Goal: Communication & Community: Participate in discussion

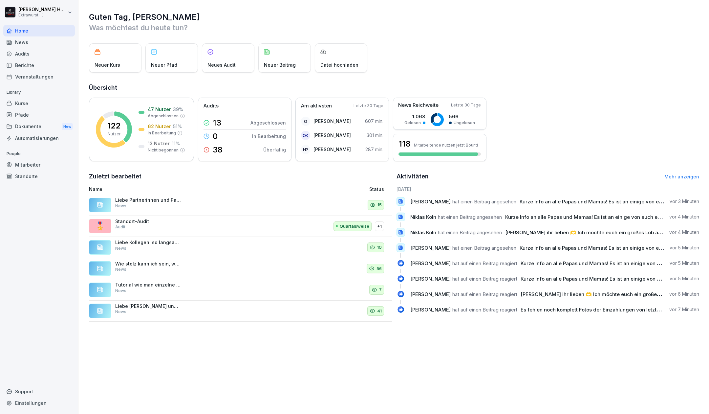
click at [31, 42] on div "News" at bounding box center [39, 41] width 72 height 11
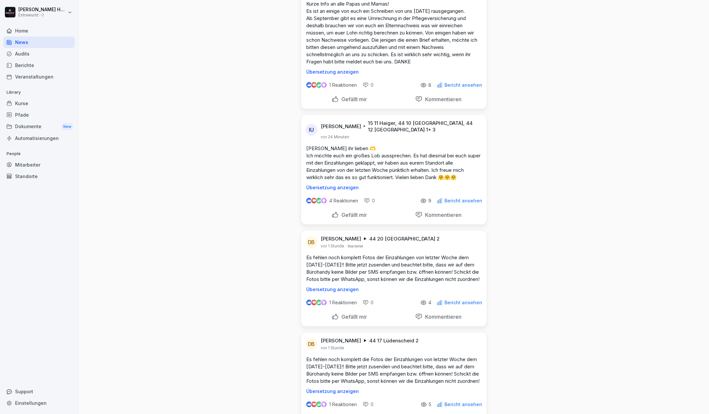
scroll to position [306, 0]
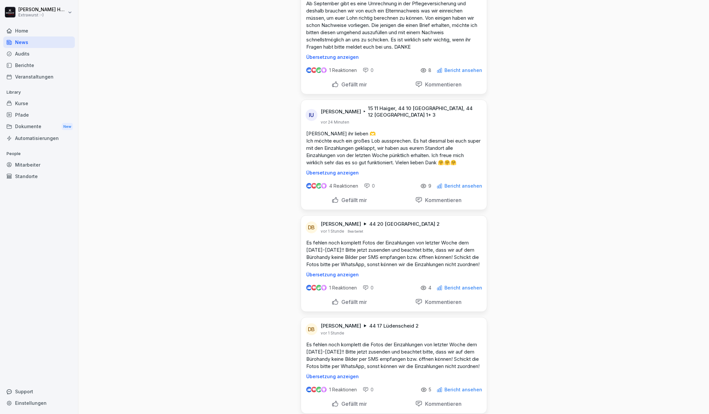
click at [358, 198] on p "Gefällt mir" at bounding box center [353, 200] width 28 height 7
click at [432, 199] on p "Kommentieren" at bounding box center [442, 200] width 39 height 7
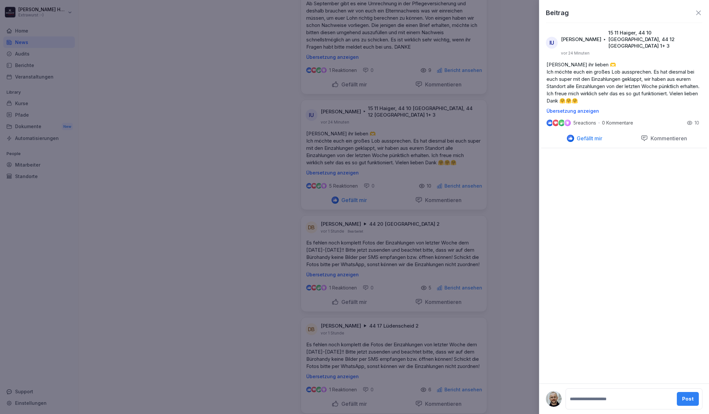
click at [608, 405] on textarea at bounding box center [621, 398] width 104 height 13
click at [608, 402] on textarea at bounding box center [621, 398] width 104 height 13
type textarea "**********"
click at [691, 398] on div "Post" at bounding box center [688, 395] width 11 height 7
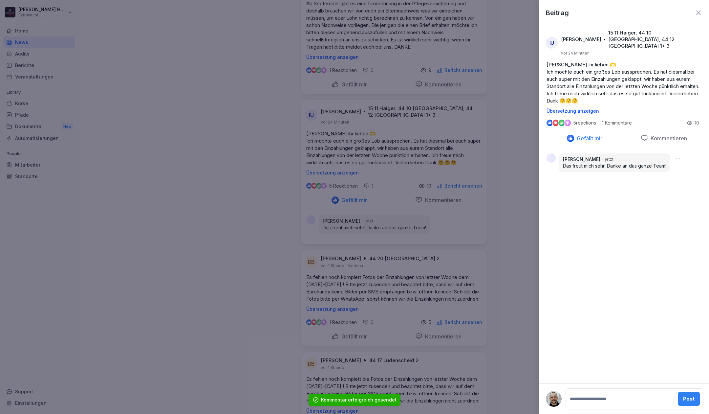
click at [217, 172] on div at bounding box center [354, 207] width 709 height 414
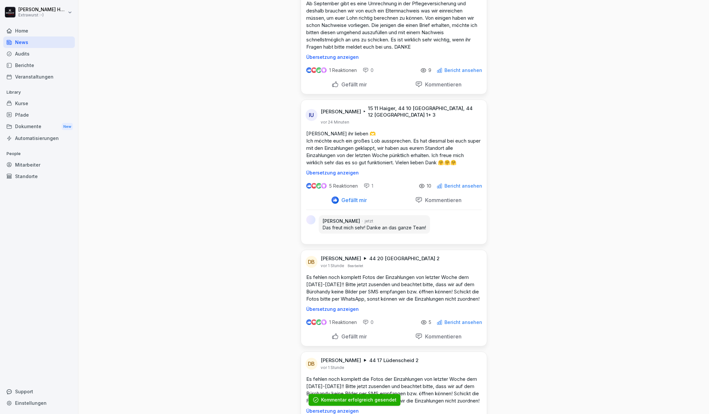
click at [352, 81] on p "Gefällt mir" at bounding box center [353, 84] width 28 height 7
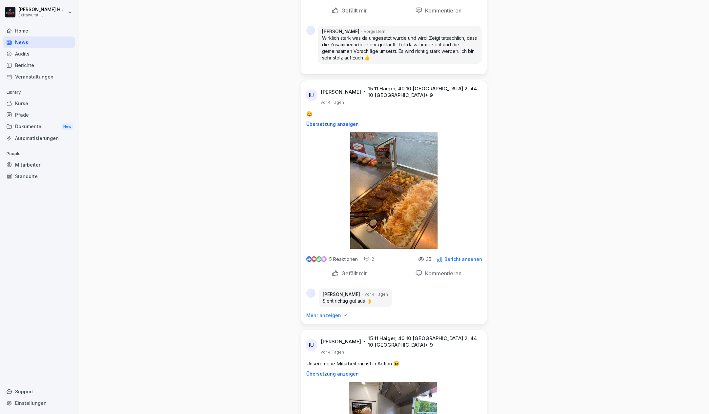
scroll to position [1577, 0]
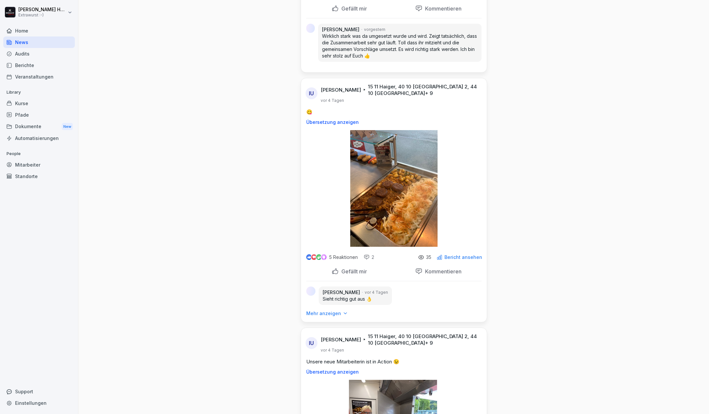
click at [348, 278] on div "Gefällt mir" at bounding box center [349, 271] width 86 height 12
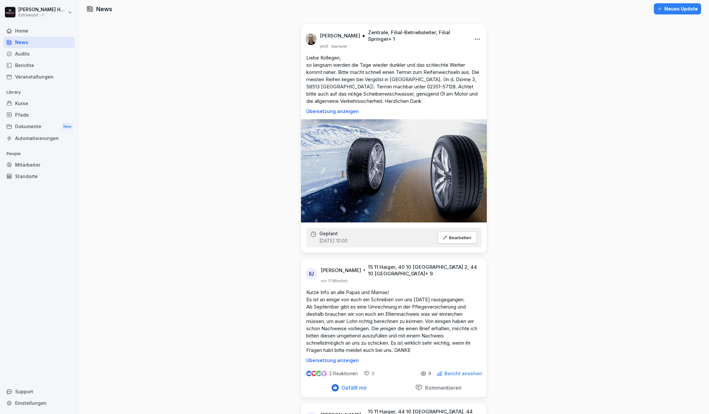
scroll to position [0, 0]
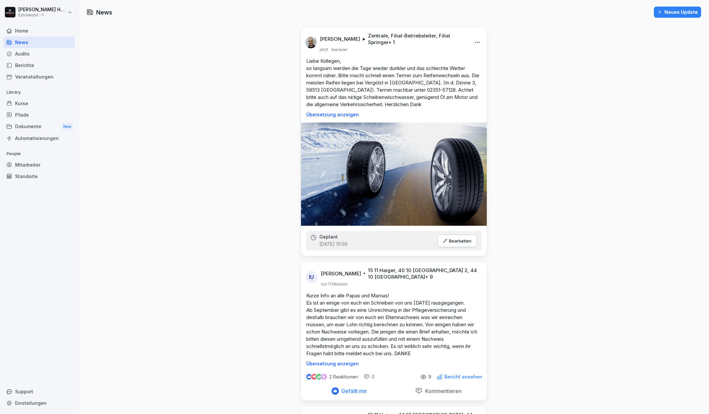
click at [34, 54] on div "Audits" at bounding box center [39, 53] width 72 height 11
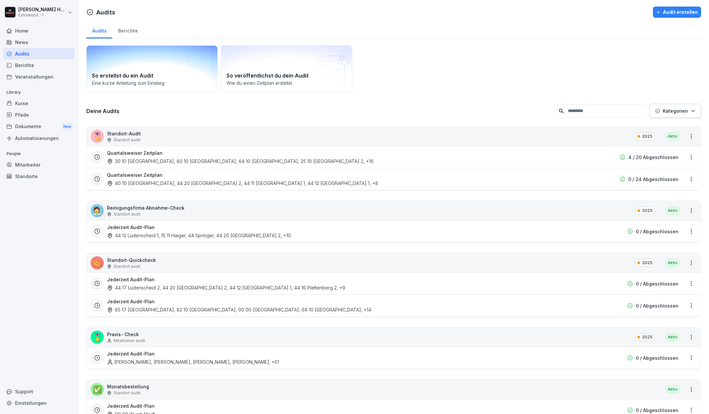
click at [195, 78] on icon at bounding box center [198, 65] width 28 height 28
click at [673, 7] on button "Audit erstellen" at bounding box center [677, 12] width 48 height 11
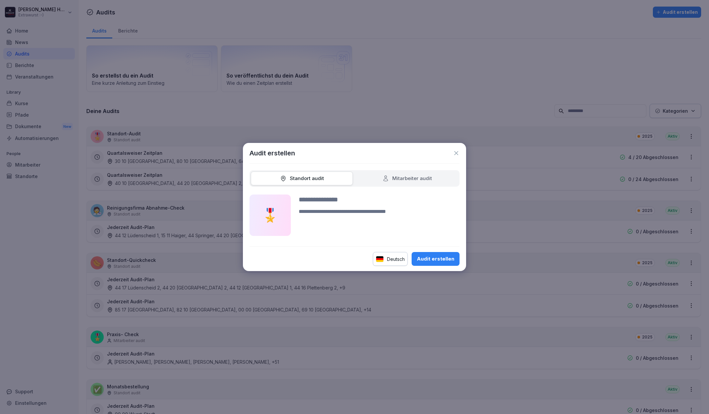
click at [334, 179] on span at bounding box center [302, 178] width 102 height 14
click at [335, 198] on input at bounding box center [379, 199] width 161 height 10
type input "**********"
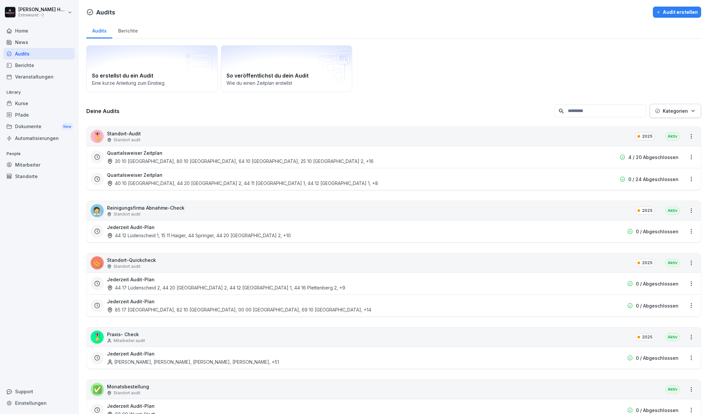
click at [22, 27] on div "Home" at bounding box center [39, 30] width 72 height 11
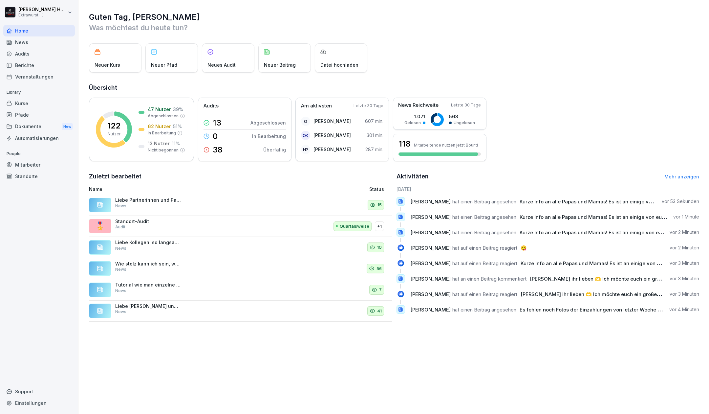
click at [35, 391] on div "Support" at bounding box center [39, 391] width 72 height 11
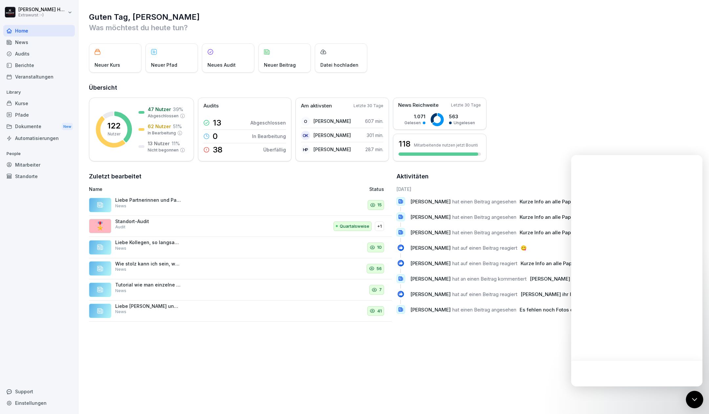
click at [699, 400] on div "Open Intercom Messenger" at bounding box center [694, 399] width 17 height 17
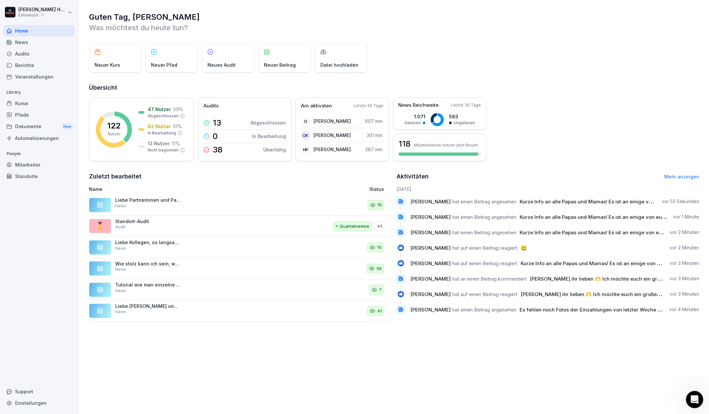
click at [701, 396] on div "Intercom-Nachrichtendienst öffnen" at bounding box center [694, 399] width 22 height 22
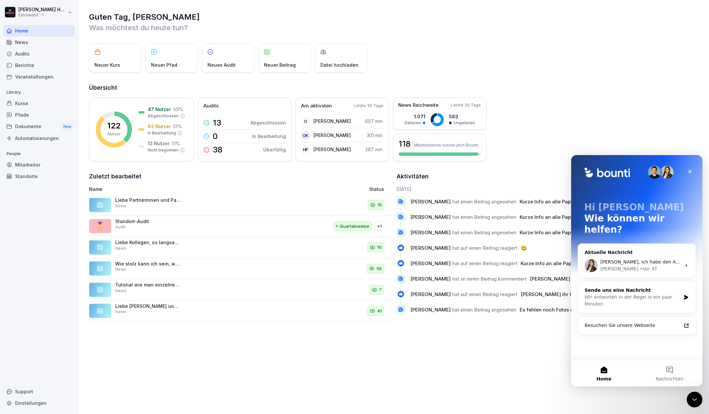
click at [637, 294] on div "Wir antworten in der Regel in ein paar Minuten" at bounding box center [633, 301] width 96 height 14
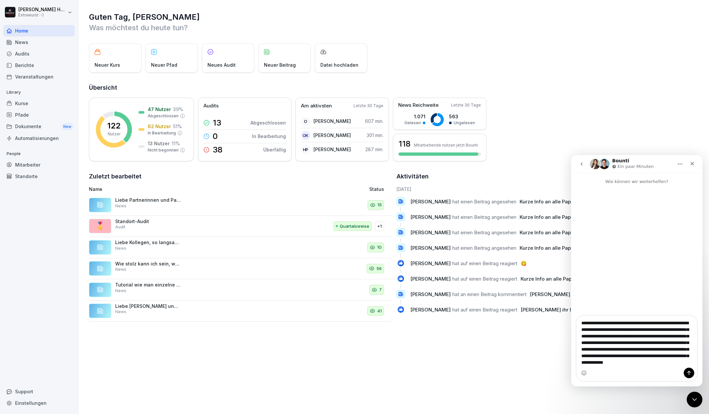
scroll to position [11, 0]
type textarea "**********"
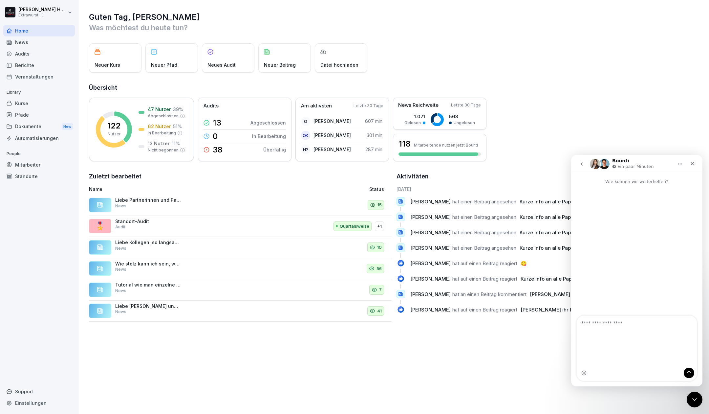
scroll to position [0, 0]
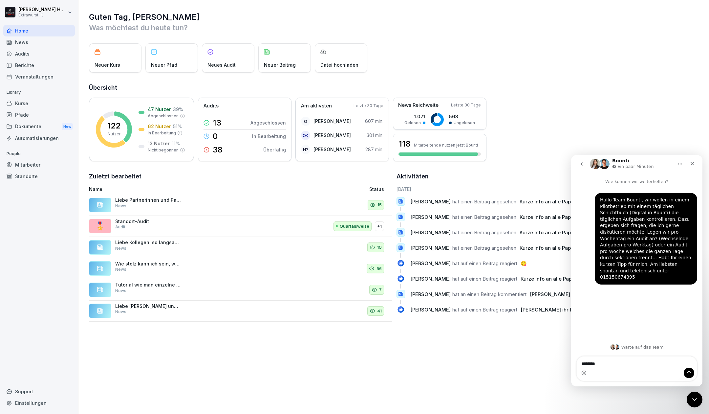
type textarea "*********"
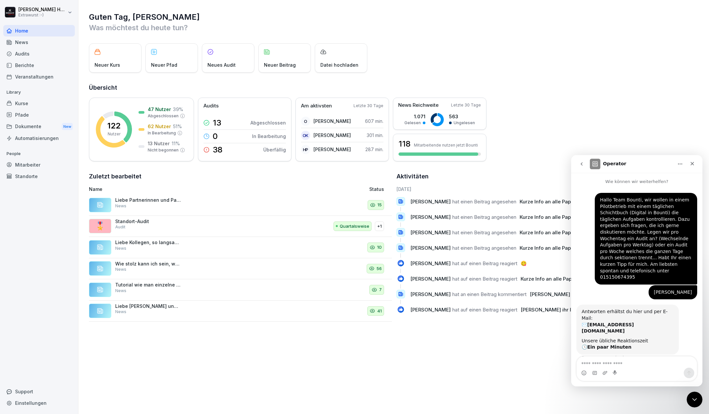
click at [50, 42] on div "News" at bounding box center [39, 41] width 72 height 11
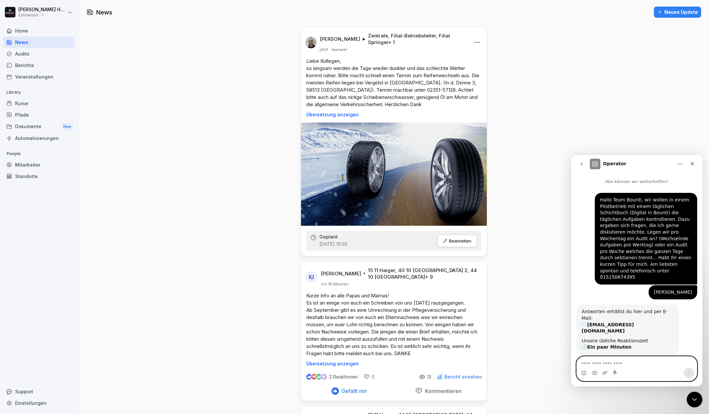
click at [622, 363] on textarea "Nachricht senden..." at bounding box center [637, 361] width 121 height 11
click at [600, 363] on textarea "Nachricht senden..." at bounding box center [637, 361] width 121 height 11
